Goal: Task Accomplishment & Management: Manage account settings

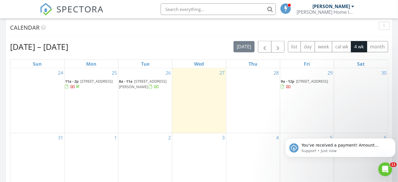
scroll to position [233, 0]
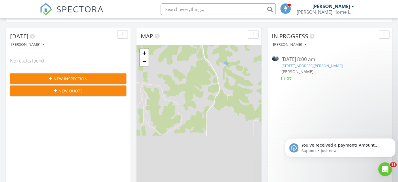
scroll to position [50, 0]
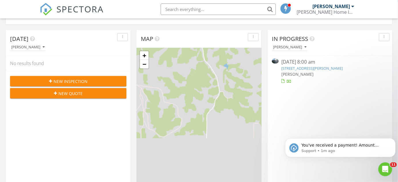
click at [322, 69] on link "106 Prairie Meadow Rd, Saint George, KS 66535" at bounding box center [312, 68] width 61 height 5
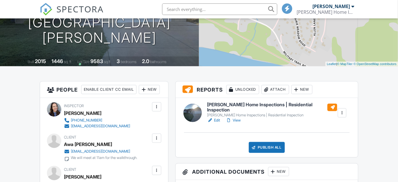
scroll to position [88, 0]
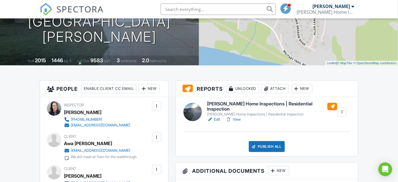
click at [214, 117] on link "Edit" at bounding box center [213, 120] width 13 height 6
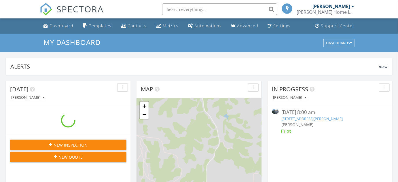
scroll to position [533, 407]
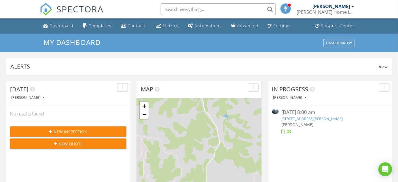
click at [303, 118] on link "[STREET_ADDRESS][PERSON_NAME]" at bounding box center [312, 118] width 61 height 5
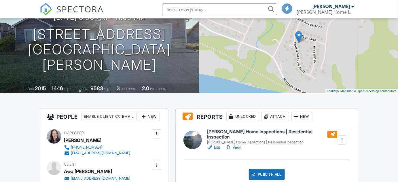
scroll to position [61, 0]
click at [234, 145] on link "View" at bounding box center [233, 148] width 15 height 6
